Goal: Task Accomplishment & Management: Manage account settings

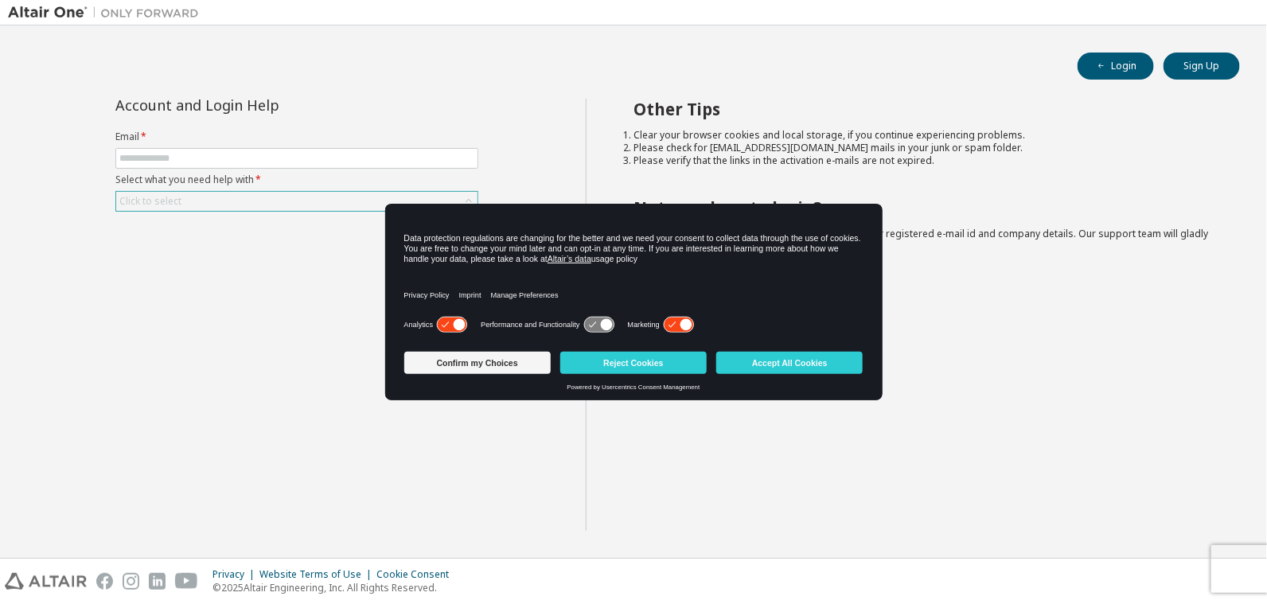
click at [347, 200] on div "Click to select" at bounding box center [296, 201] width 361 height 19
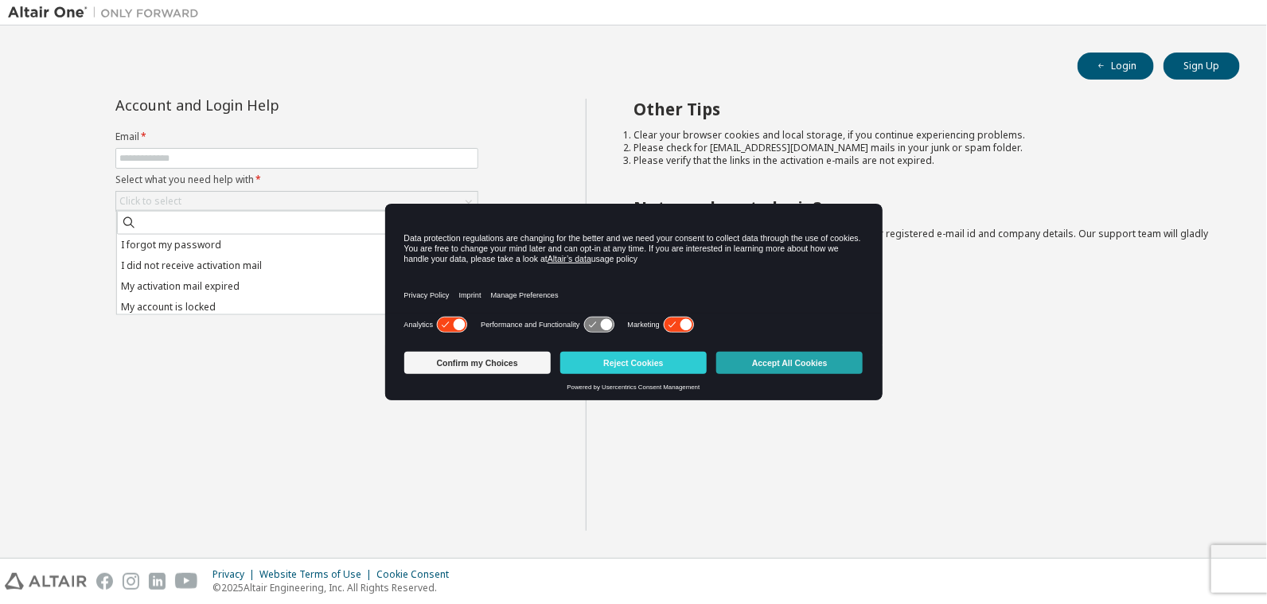
click at [775, 358] on button "Accept All Cookies" at bounding box center [789, 363] width 146 height 22
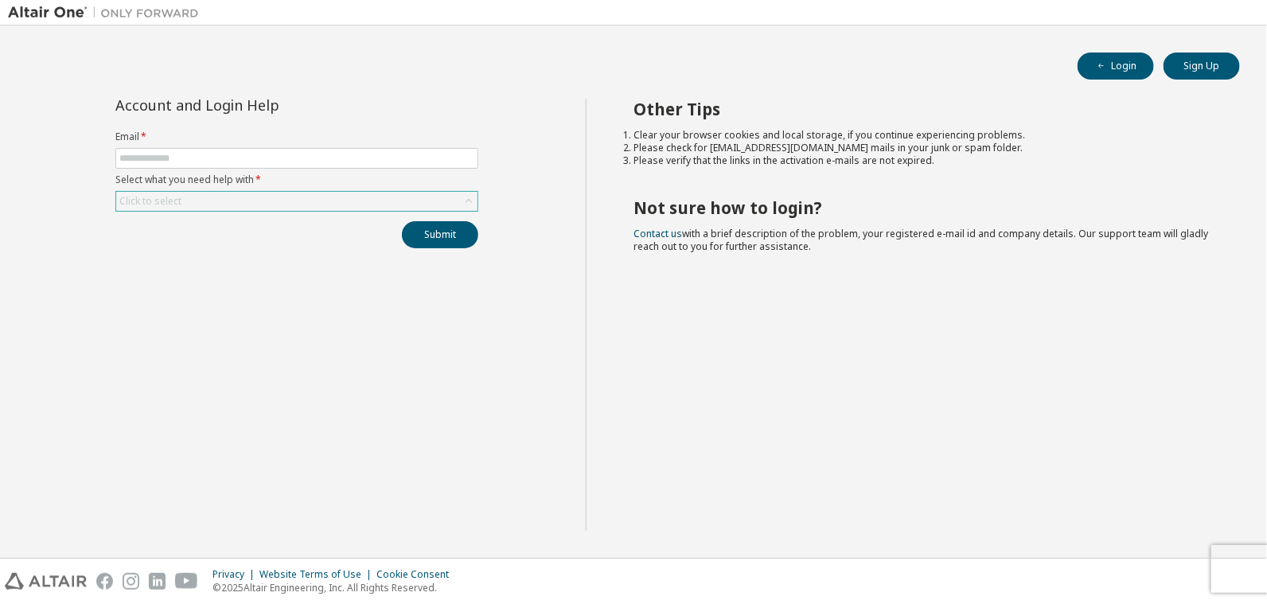
click at [325, 209] on div "Click to select" at bounding box center [296, 201] width 361 height 19
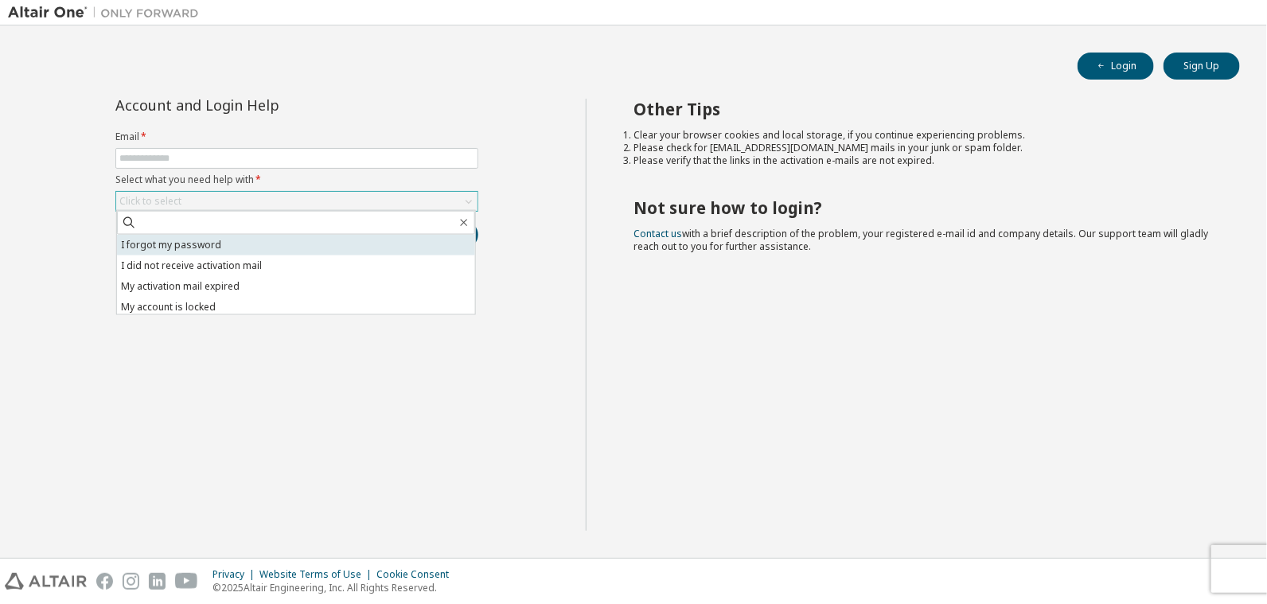
click at [315, 244] on li "I forgot my password" at bounding box center [296, 245] width 358 height 21
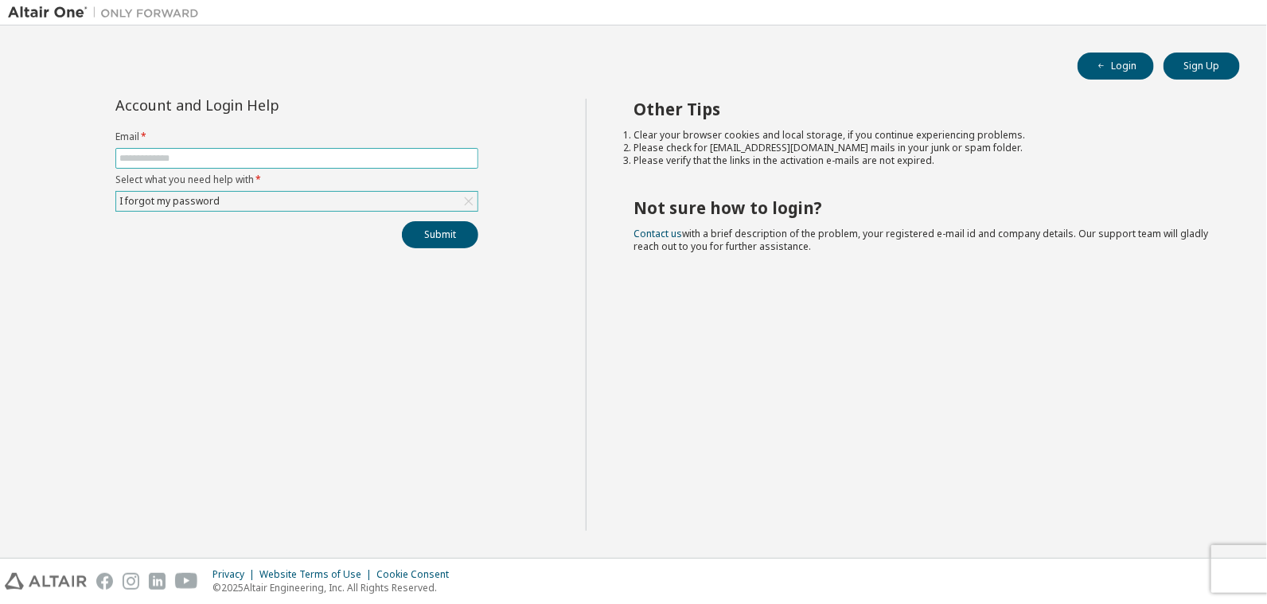
click at [366, 154] on input "text" at bounding box center [296, 158] width 355 height 13
type input "**********"
click at [431, 237] on button "Submit" at bounding box center [440, 234] width 76 height 27
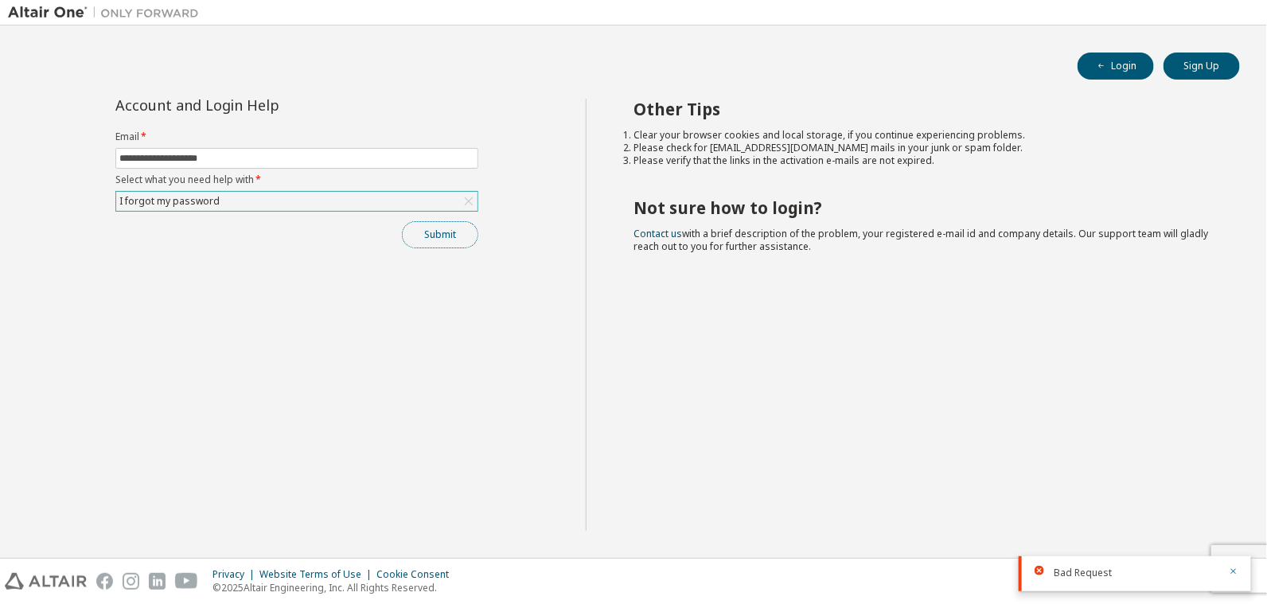
click at [465, 232] on button "Submit" at bounding box center [440, 234] width 76 height 27
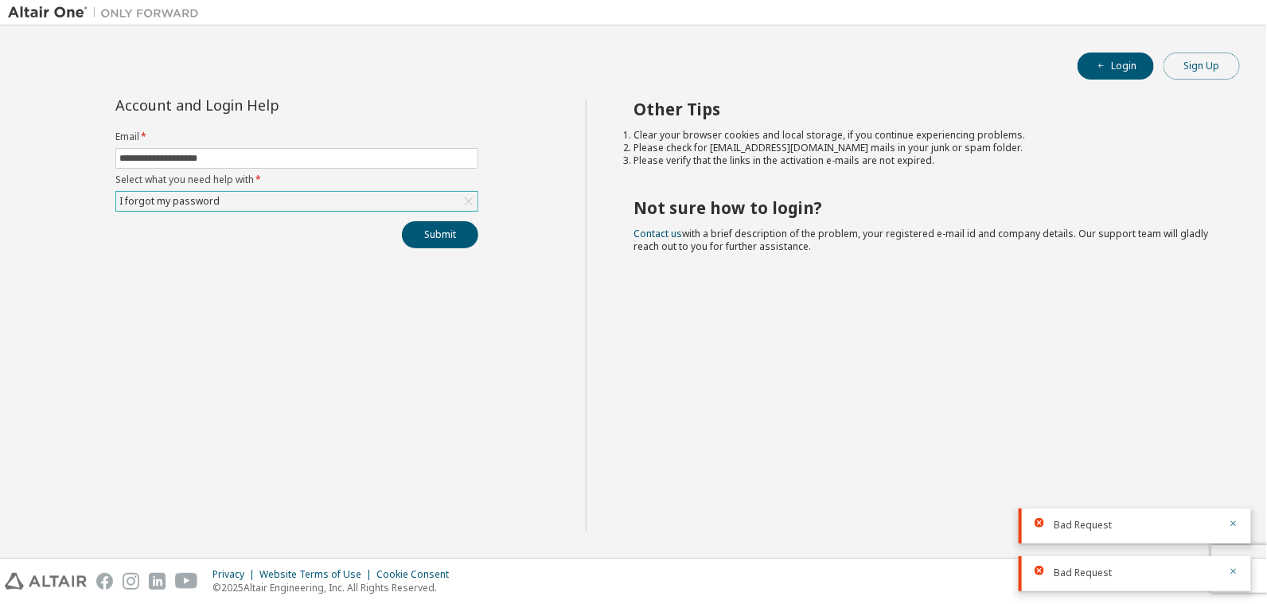
click at [1211, 76] on button "Sign Up" at bounding box center [1201, 66] width 76 height 27
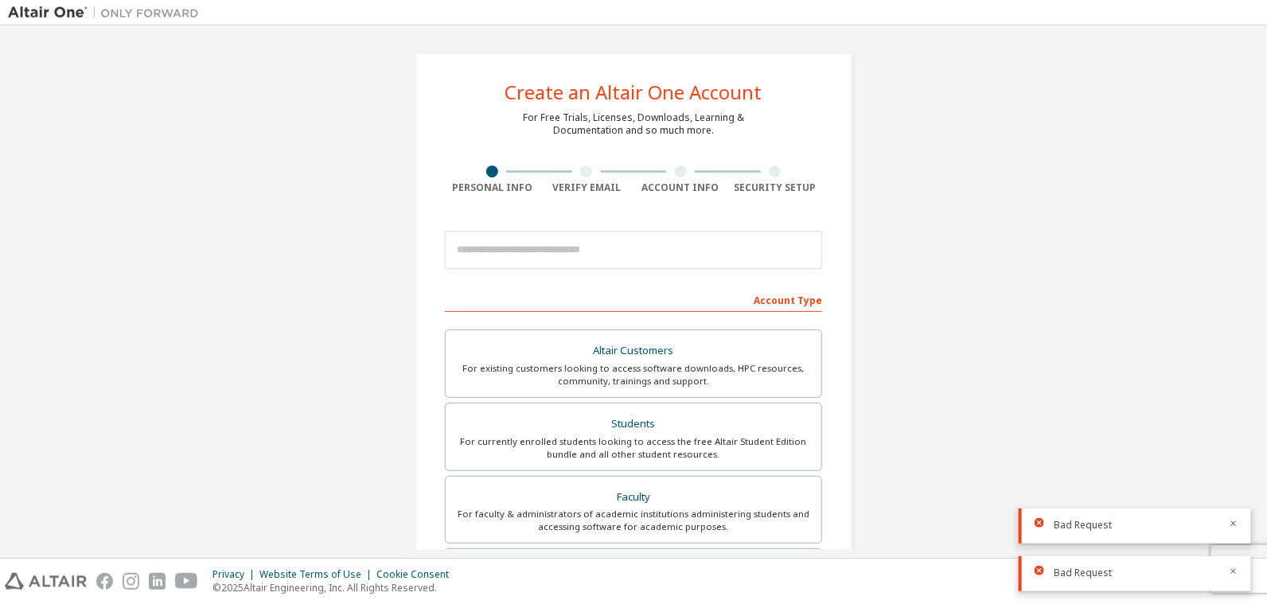
click at [932, 298] on div "Create an Altair One Account For Free Trials, Licenses, Downloads, Learning & D…" at bounding box center [633, 454] width 1251 height 843
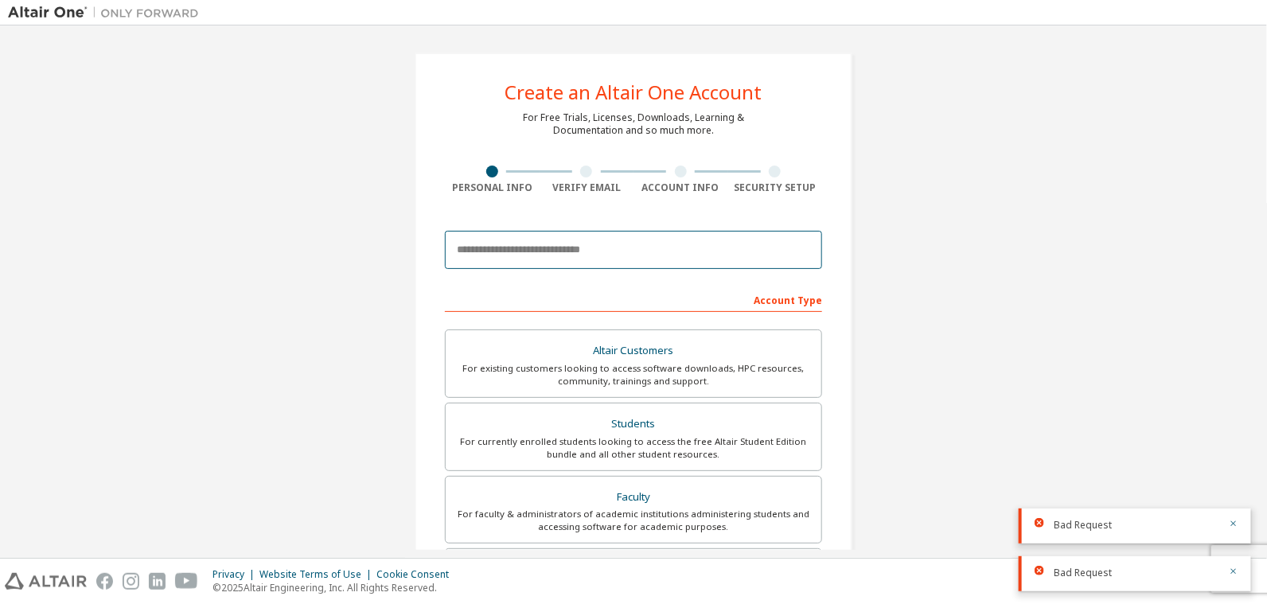
click at [688, 257] on input "email" at bounding box center [633, 250] width 377 height 38
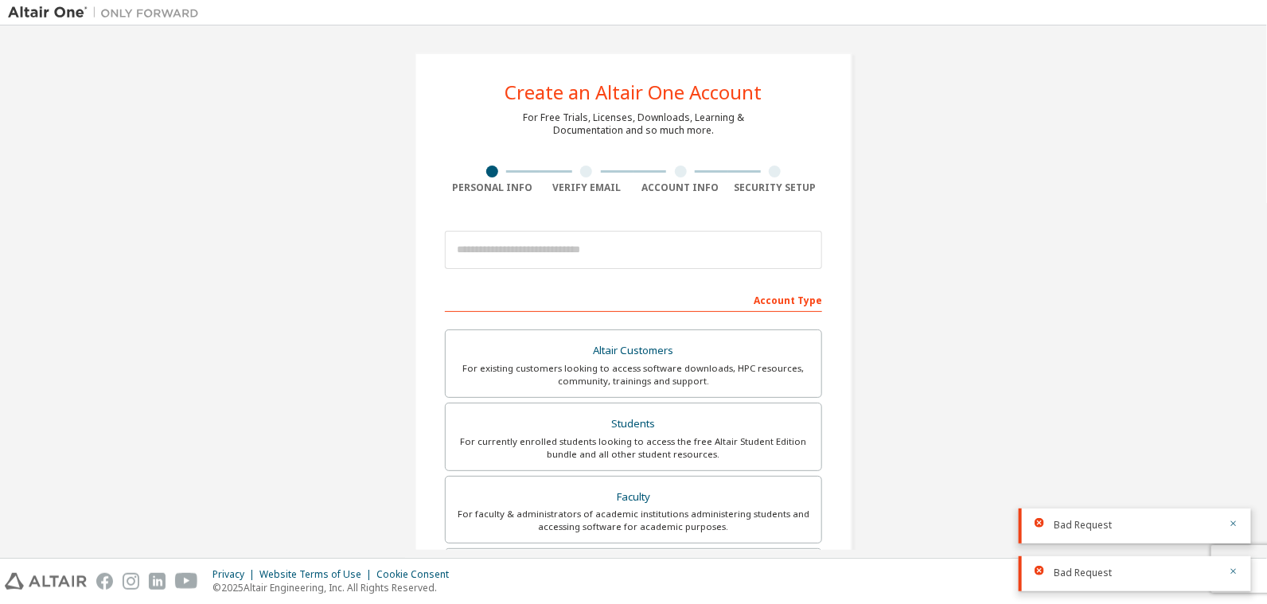
click at [940, 184] on div "Create an Altair One Account For Free Trials, Licenses, Downloads, Learning & D…" at bounding box center [633, 454] width 1251 height 843
